Goal: Task Accomplishment & Management: Manage account settings

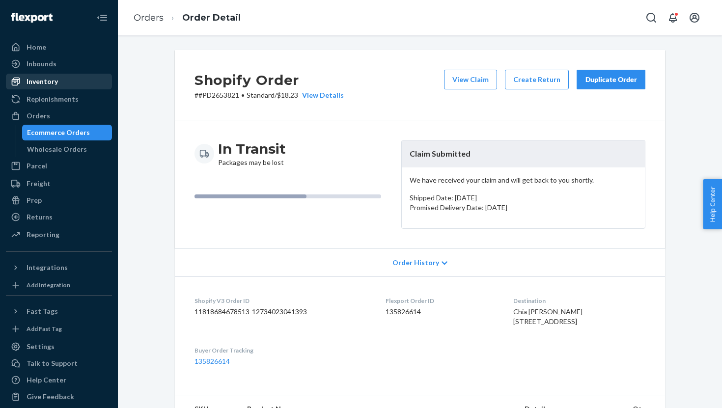
scroll to position [326, 0]
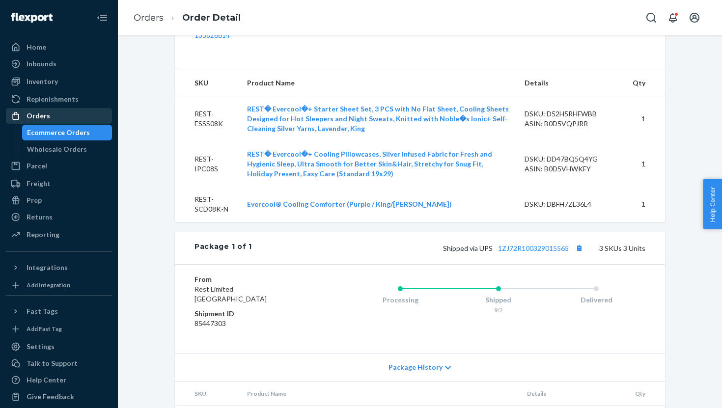
click at [51, 119] on div "Orders" at bounding box center [59, 116] width 104 height 14
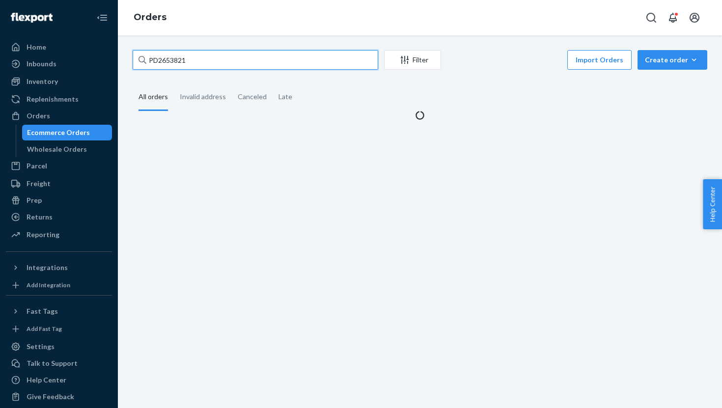
click at [165, 57] on input "PD2653821" at bounding box center [256, 60] width 246 height 20
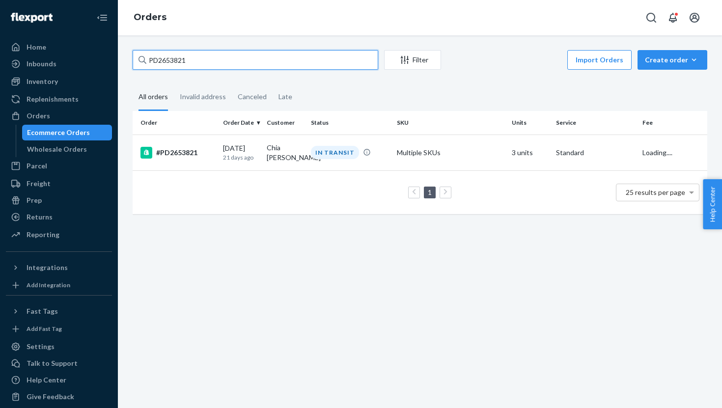
click at [165, 57] on input "PD2653821" at bounding box center [256, 60] width 246 height 20
paste input "US2535161"
type input "US25351611"
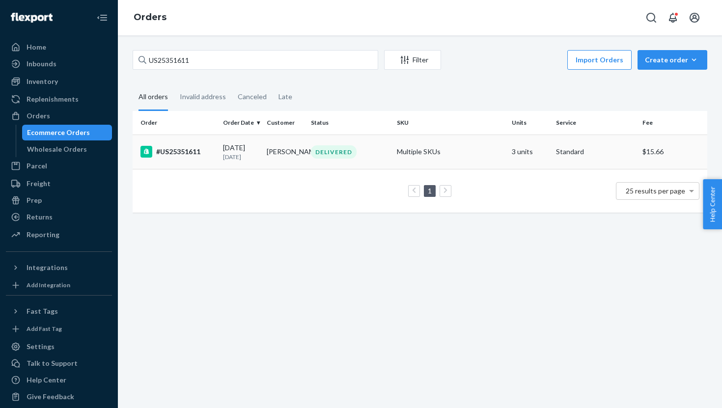
click at [206, 158] on td "#US25351611" at bounding box center [176, 152] width 86 height 34
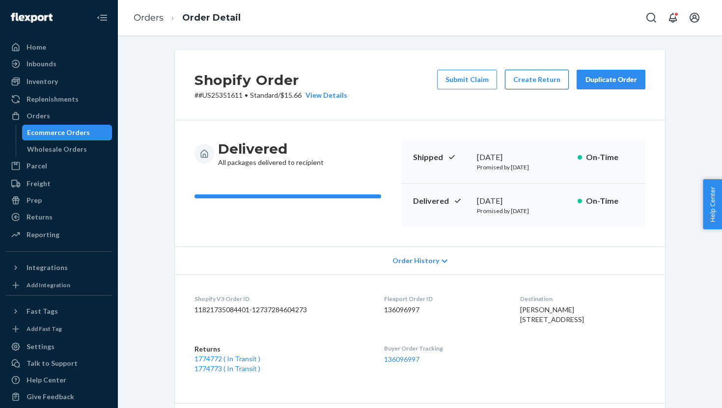
click at [553, 78] on button "Create Return" at bounding box center [537, 80] width 64 height 20
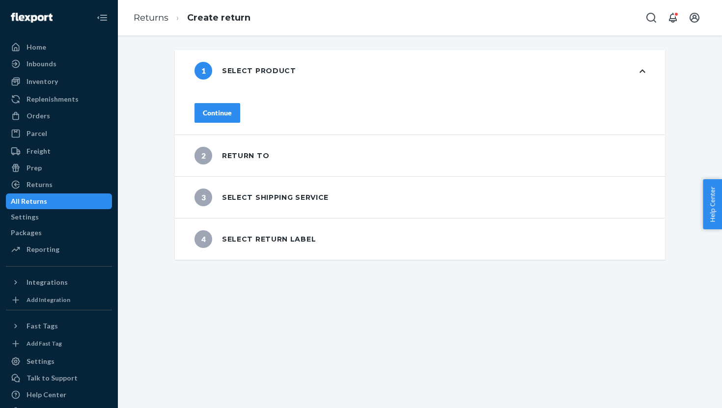
click at [232, 109] on div "Continue" at bounding box center [217, 113] width 29 height 10
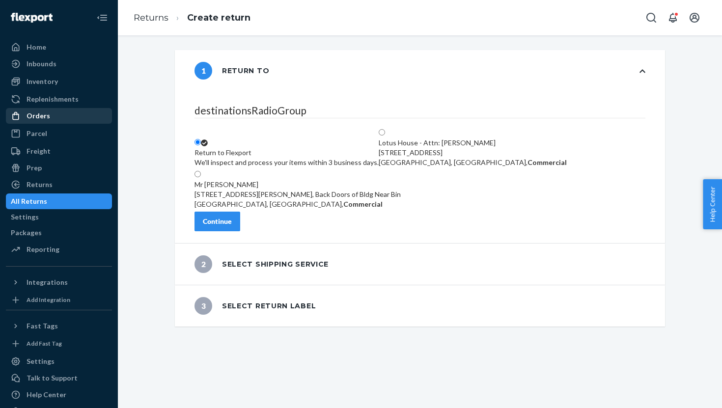
click at [63, 120] on div "Orders" at bounding box center [59, 116] width 104 height 14
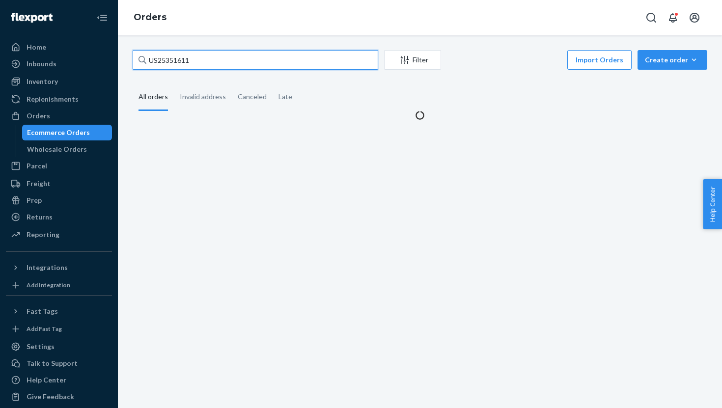
click at [157, 67] on input "US25351611" at bounding box center [256, 60] width 246 height 20
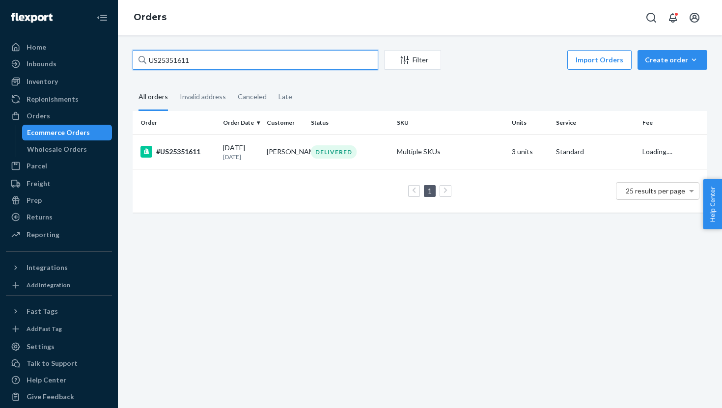
click at [157, 67] on input "US25351611" at bounding box center [256, 60] width 246 height 20
paste input "02087"
type input "US25302087"
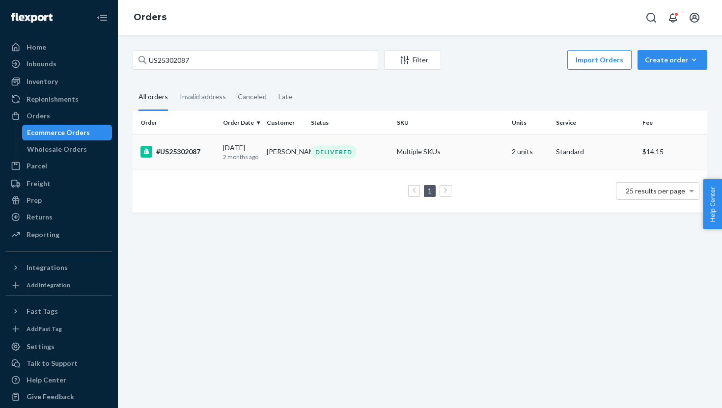
click at [213, 151] on div "#US25302087" at bounding box center [177, 152] width 75 height 12
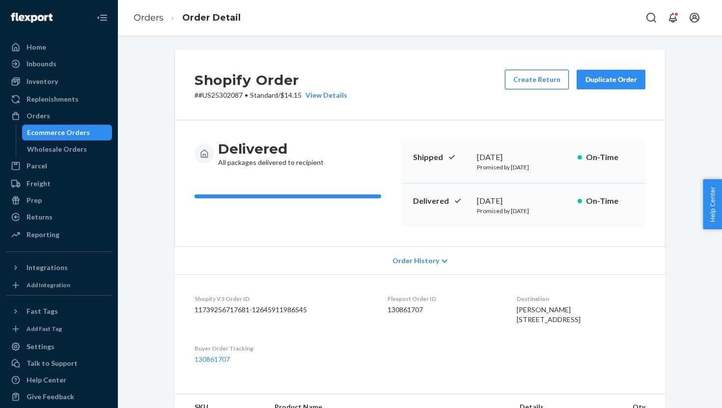
click at [517, 87] on button "Create Return" at bounding box center [537, 80] width 64 height 20
